Goal: Navigation & Orientation: Go to known website

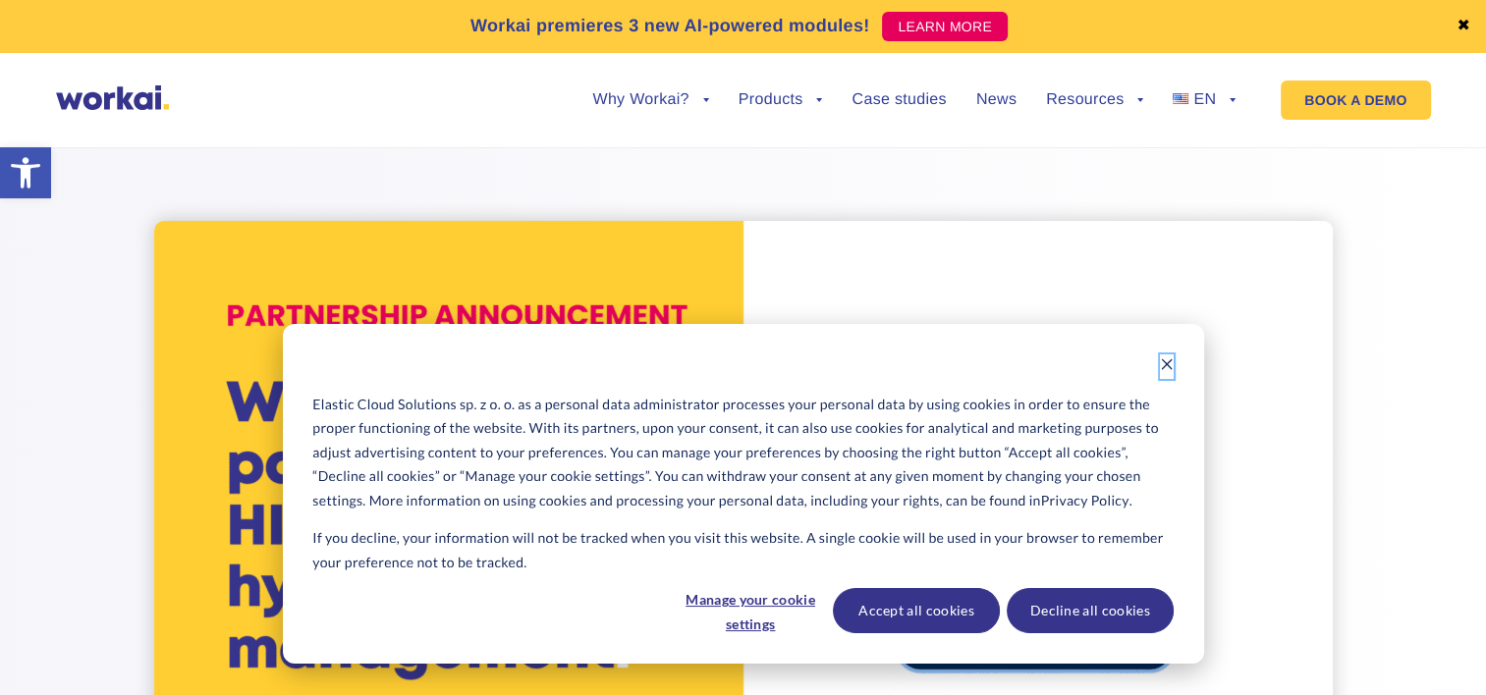
click at [1166, 365] on icon "Dismiss cookie banner" at bounding box center [1167, 365] width 14 height 14
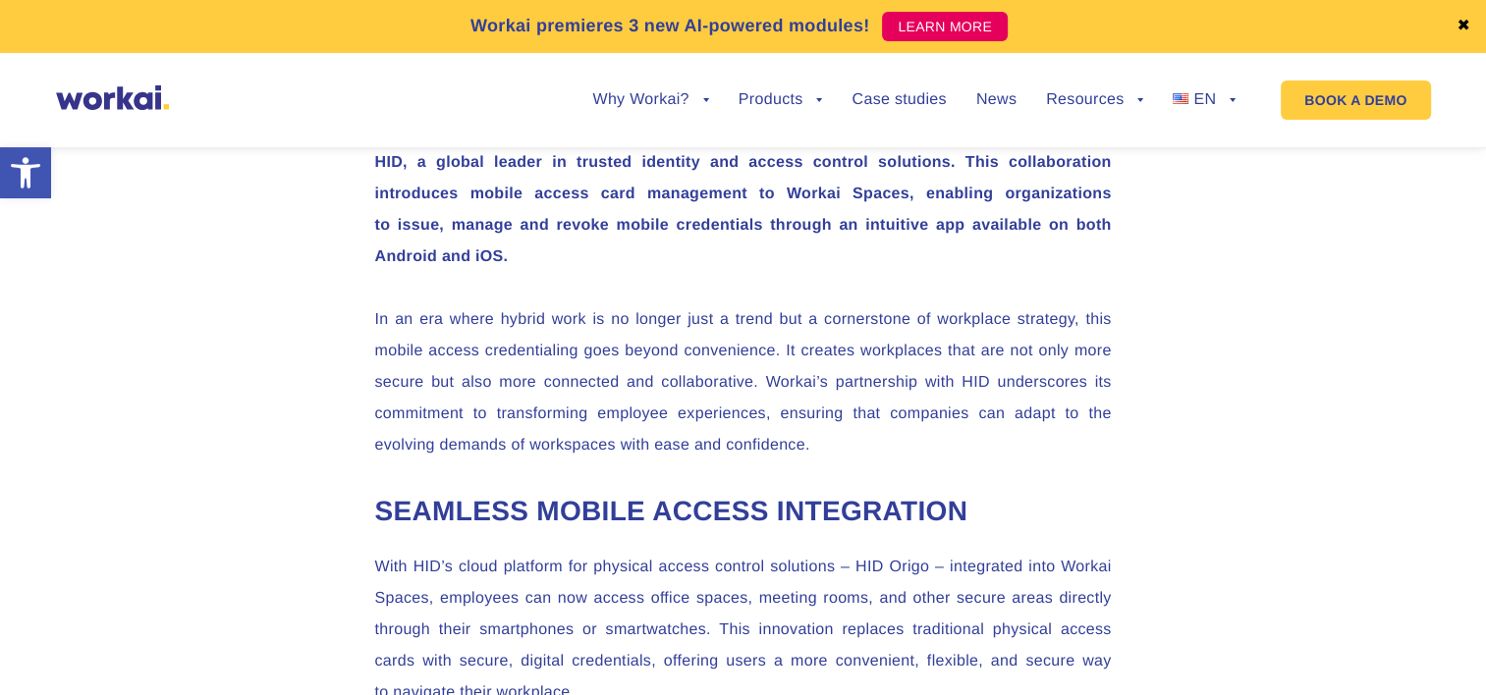
scroll to position [982, 0]
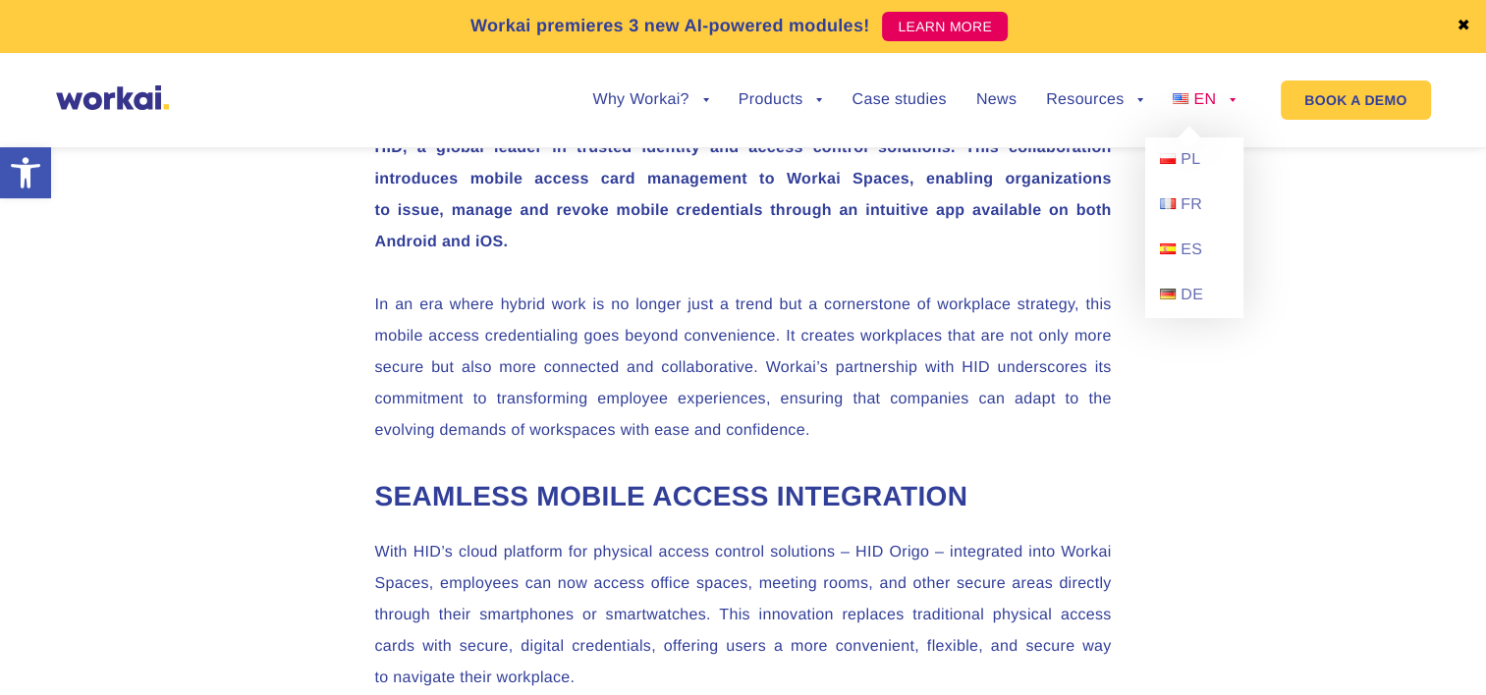
click at [1232, 106] on link "EN" at bounding box center [1204, 100] width 63 height 16
click at [1161, 160] on img at bounding box center [1168, 158] width 16 height 11
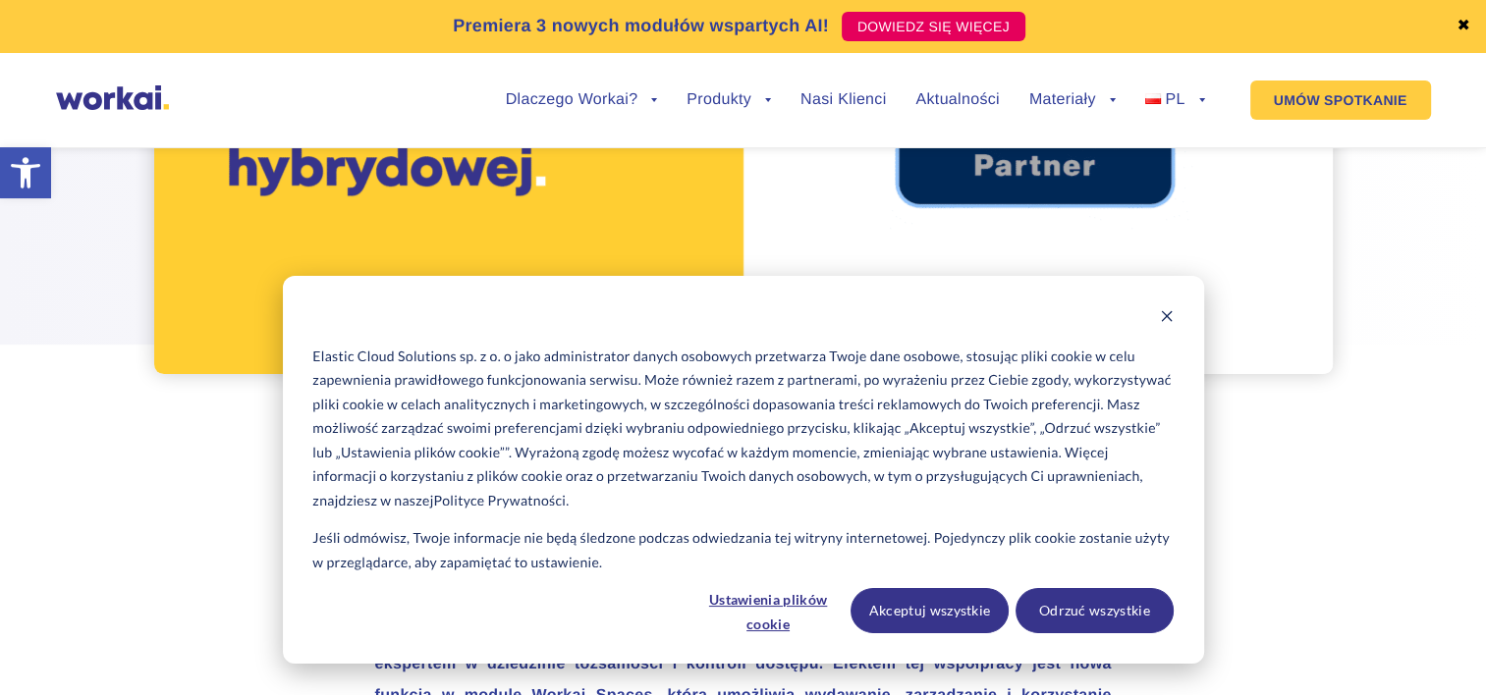
scroll to position [589, 0]
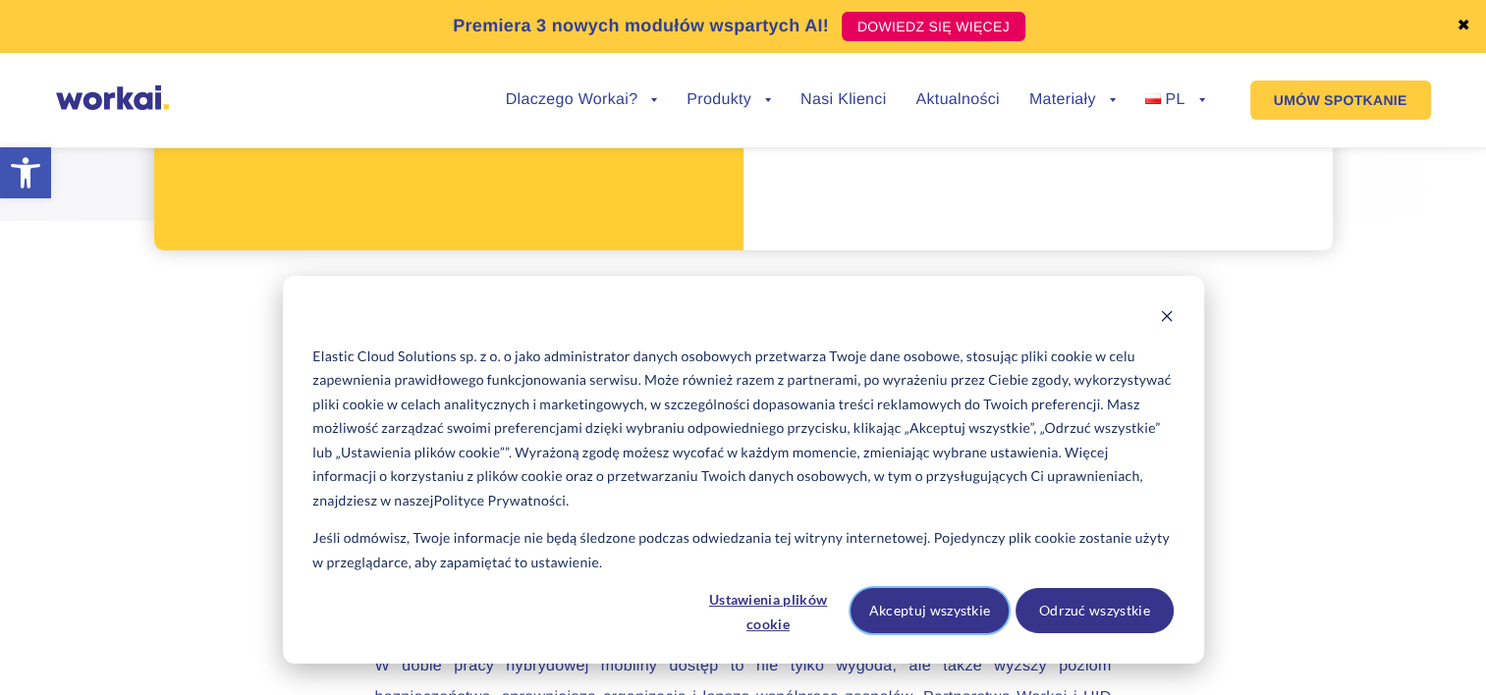
click at [990, 600] on button "Akceptuj wszystkie" at bounding box center [930, 610] width 158 height 45
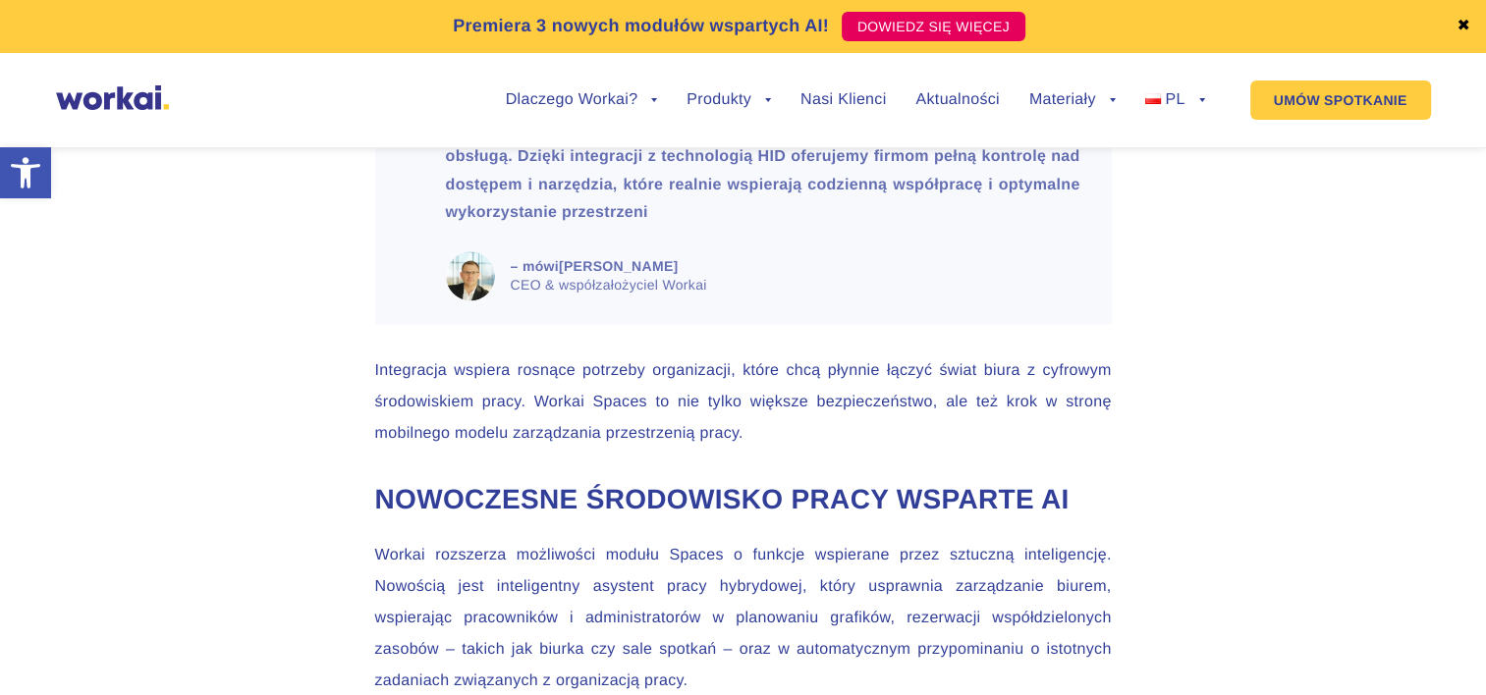
scroll to position [2849, 0]
